Goal: Task Accomplishment & Management: Manage account settings

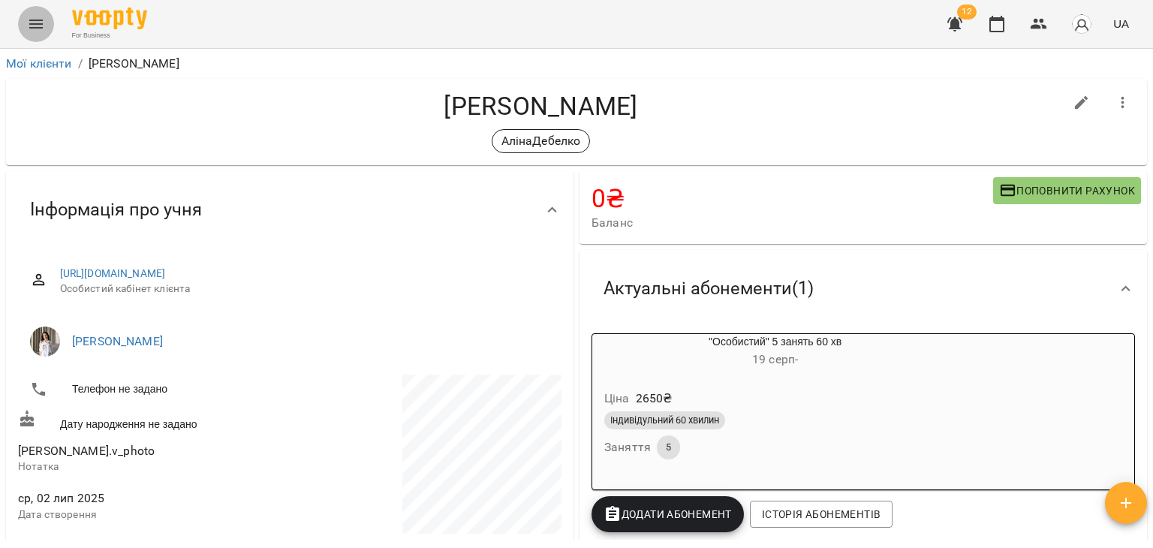
click at [49, 20] on button "Menu" at bounding box center [36, 24] width 36 height 36
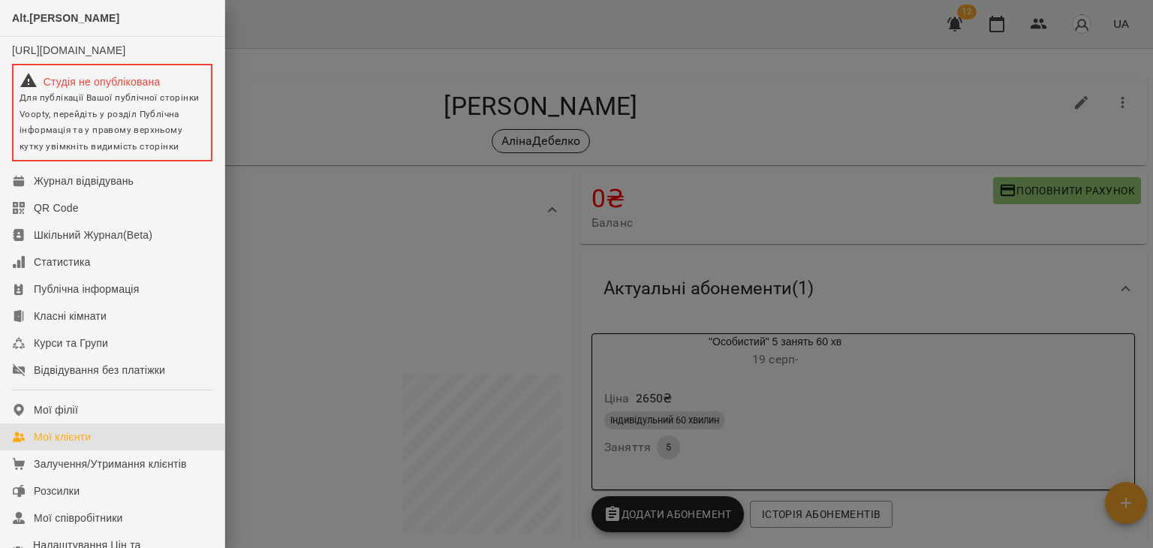
click at [62, 444] on div "Мої клієнти" at bounding box center [62, 436] width 57 height 15
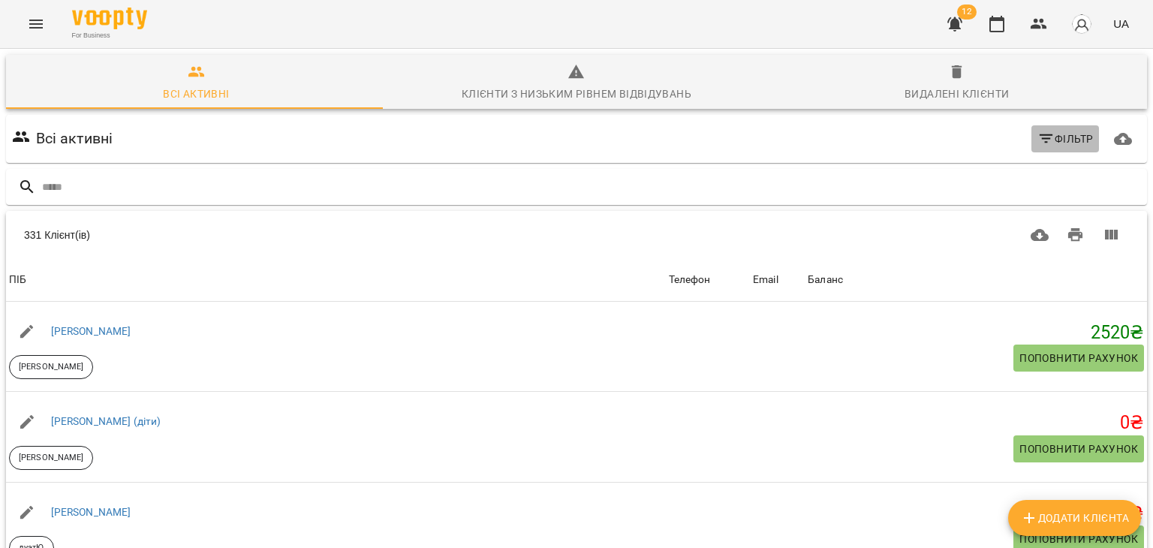
click at [1042, 143] on icon "button" at bounding box center [1046, 139] width 18 height 18
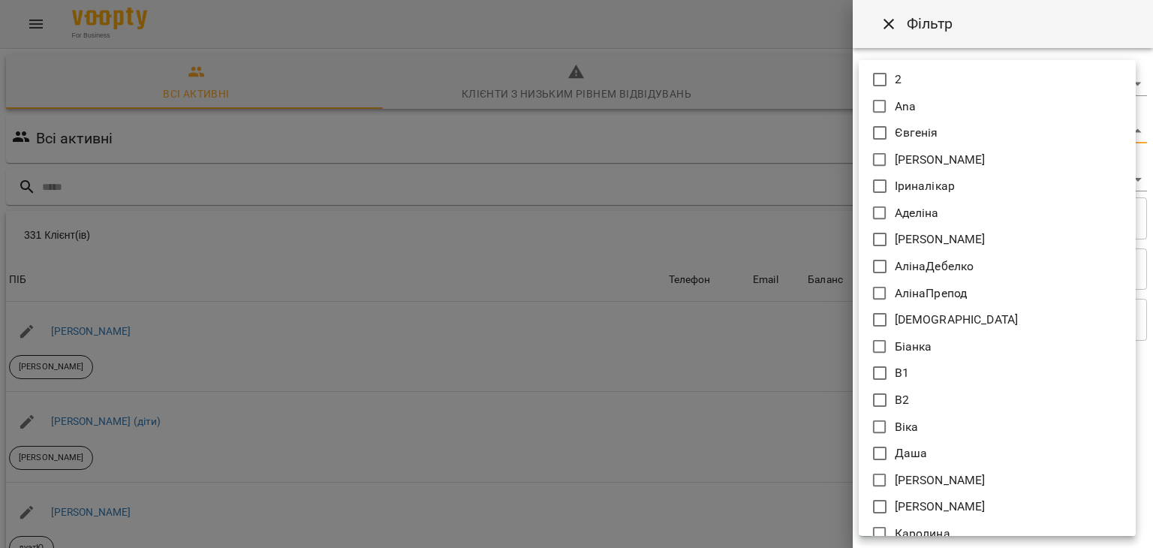
click at [901, 128] on body "For Business 12 UA Всі активні Клієнти з низьким рівнем відвідувань Видалені кл…" at bounding box center [576, 392] width 1153 height 784
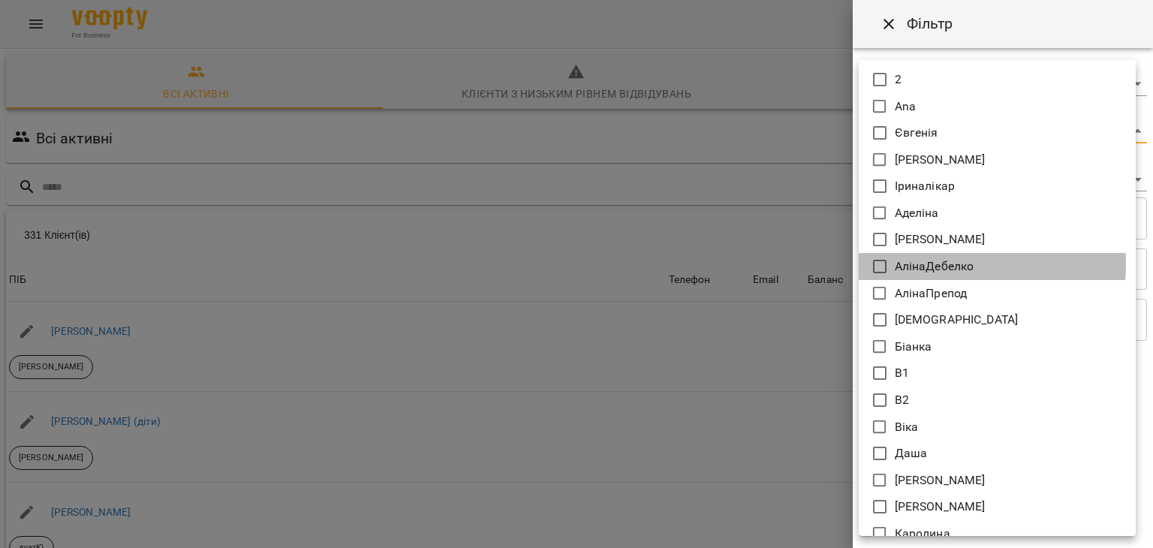
click at [913, 263] on p "АлінаДебелко" at bounding box center [935, 266] width 80 height 18
type input "**********"
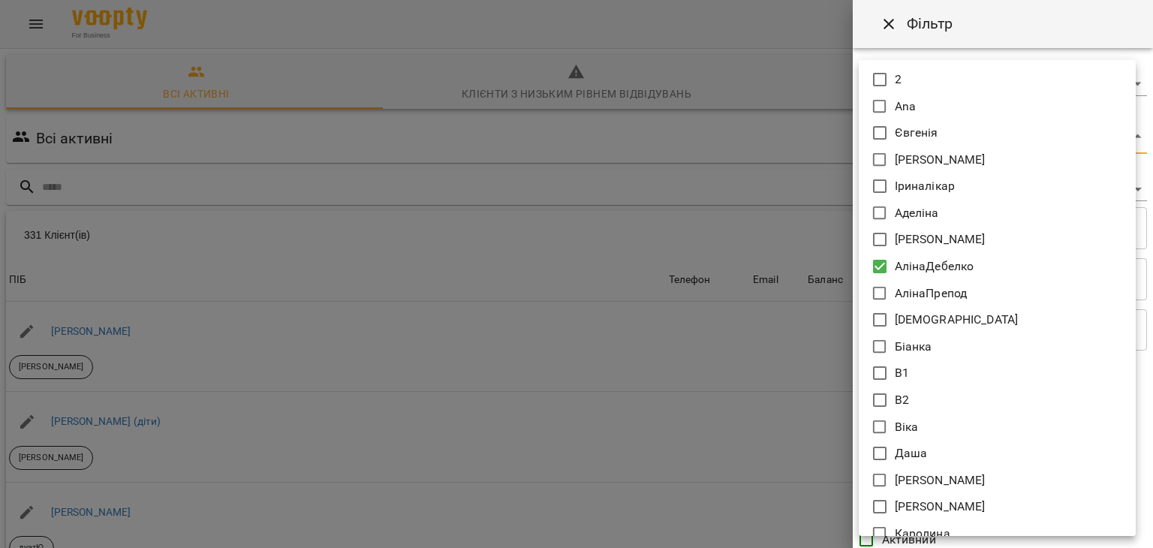
click at [744, 217] on div at bounding box center [576, 274] width 1153 height 548
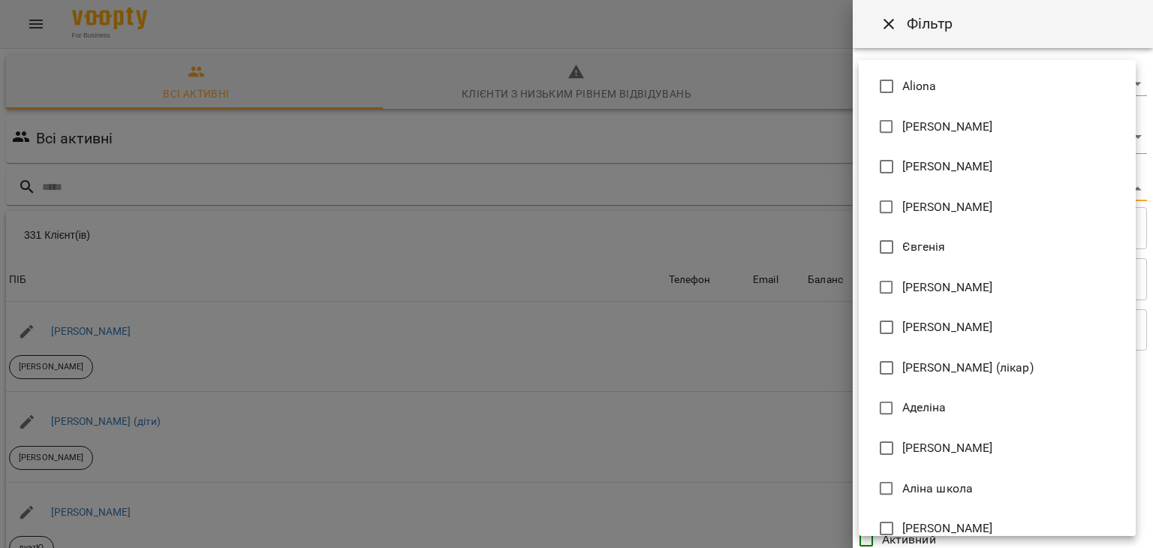
click at [897, 197] on body "For Business 12 UA Всі активні Клієнти з низьким рівнем відвідувань Видалені кл…" at bounding box center [576, 392] width 1153 height 784
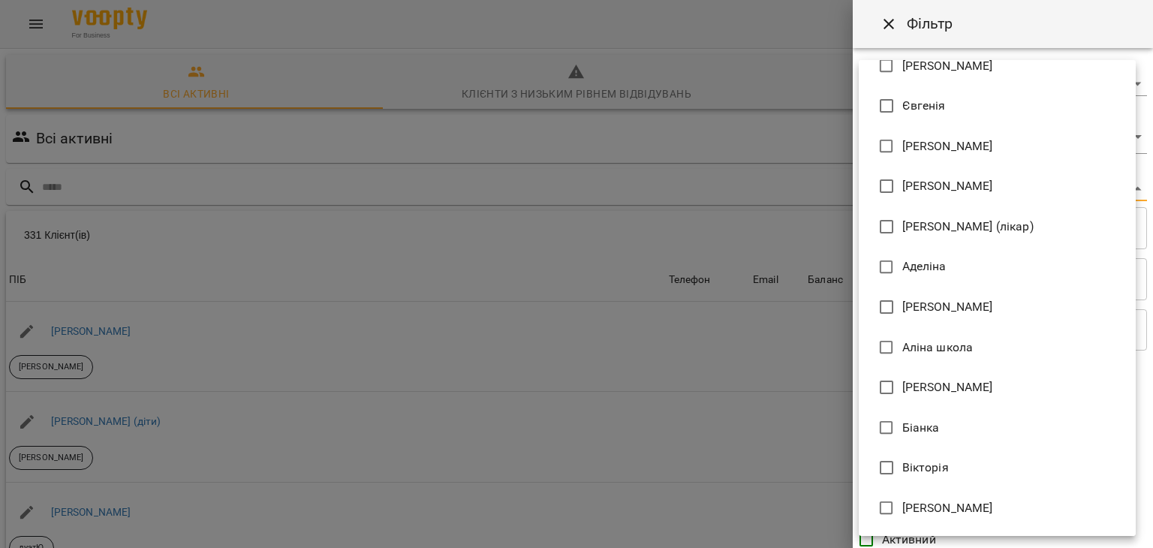
scroll to position [147, 0]
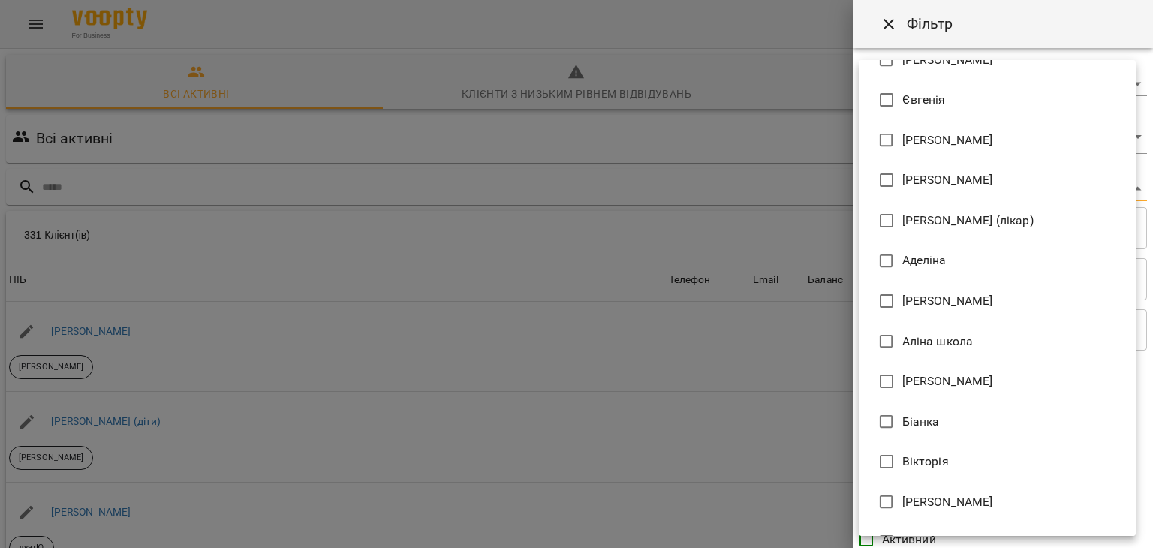
click at [958, 510] on span "[PERSON_NAME]" at bounding box center [947, 502] width 91 height 18
type input "**********"
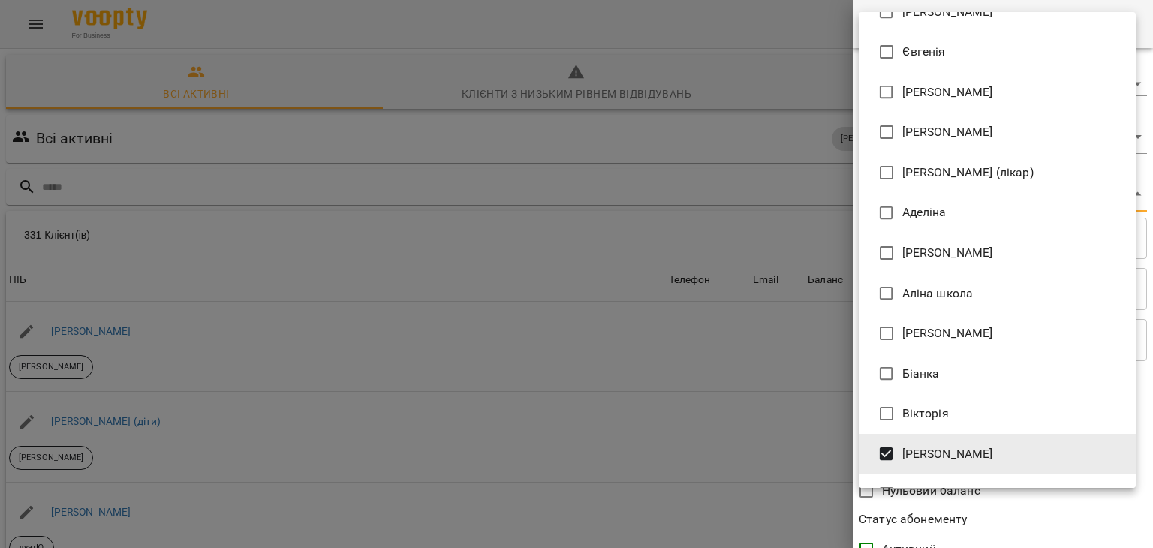
click at [793, 433] on div at bounding box center [576, 274] width 1153 height 548
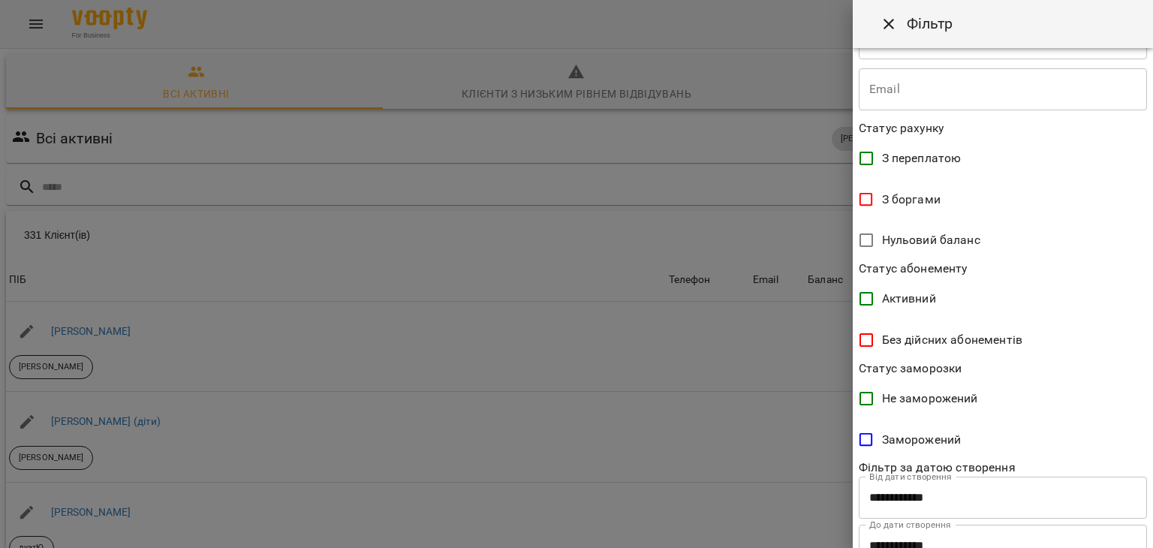
scroll to position [308, 0]
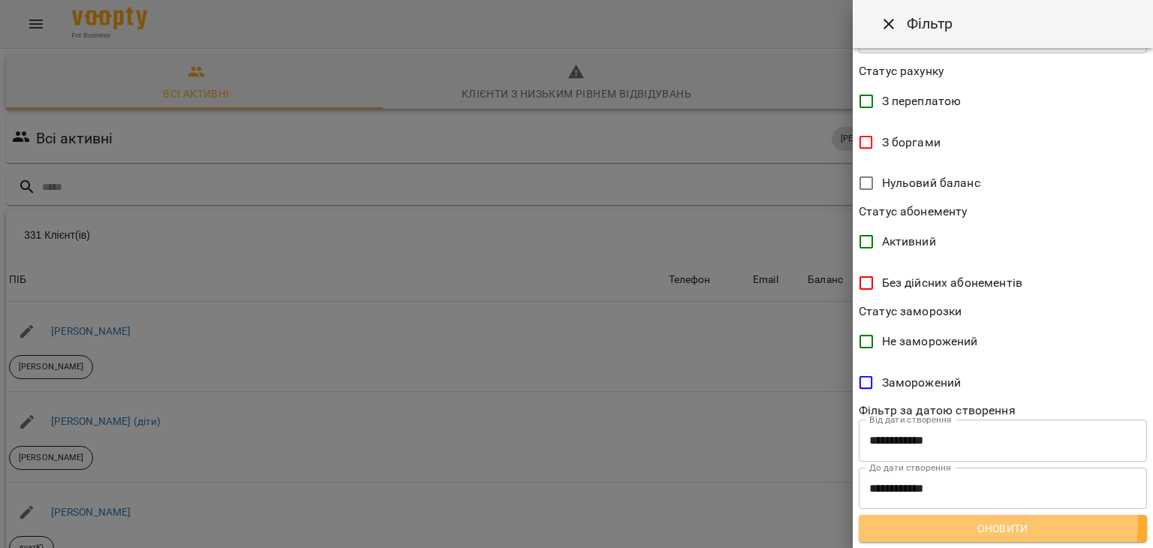
click at [976, 523] on span "Оновити" at bounding box center [1003, 528] width 264 height 18
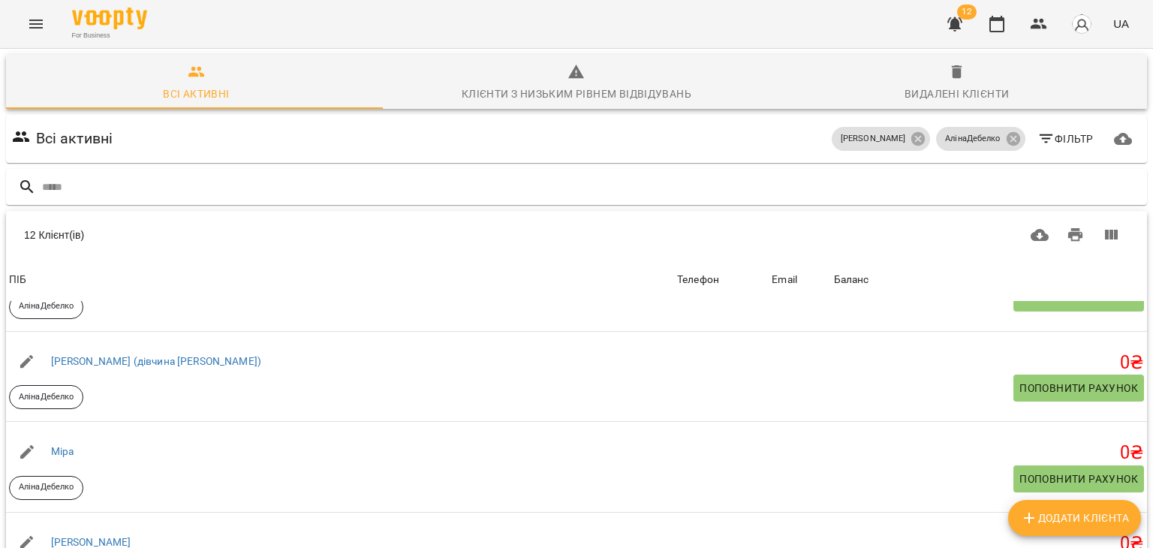
scroll to position [423, 0]
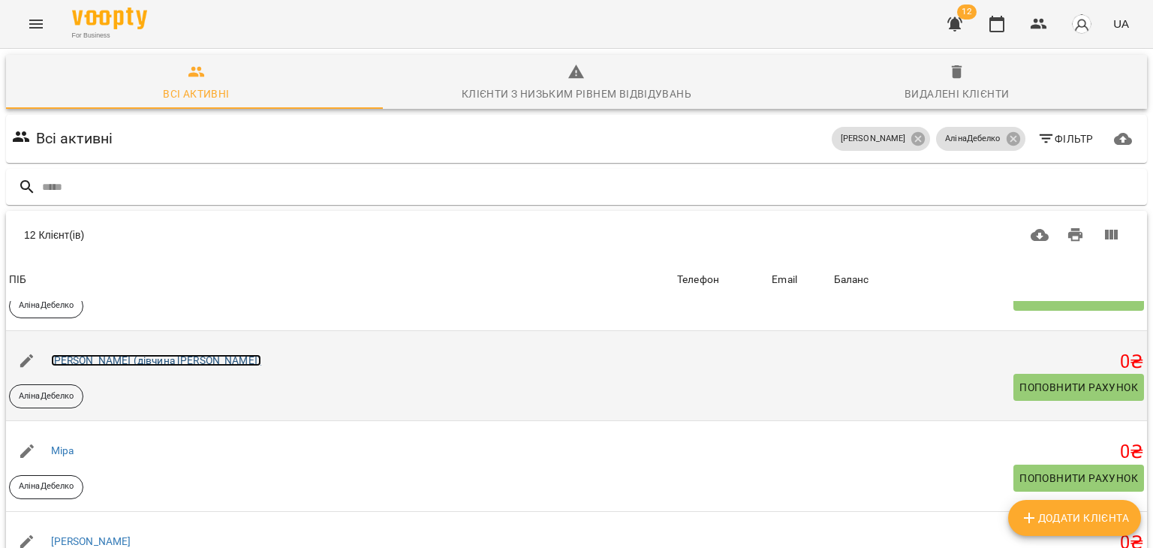
click at [144, 360] on link "[PERSON_NAME] (дівчина [PERSON_NAME])" at bounding box center [156, 360] width 210 height 12
